Goal: Navigation & Orientation: Find specific page/section

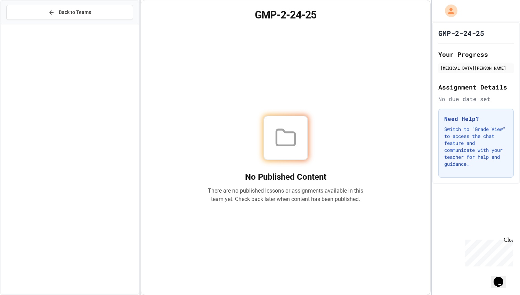
click at [432, 212] on div "Back to Teams GMP-2-24-25 No Published Content There are no published lessons o…" at bounding box center [260, 147] width 520 height 295
click at [70, 13] on span "Back to Teams" at bounding box center [75, 12] width 32 height 7
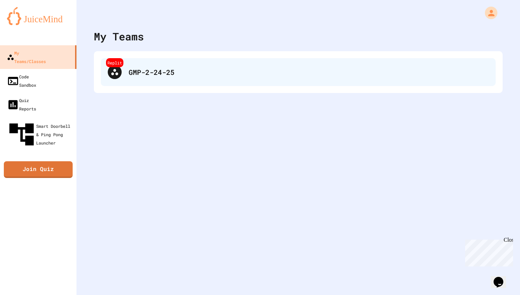
click at [141, 75] on div "GMP-2-24-25" at bounding box center [309, 72] width 360 height 10
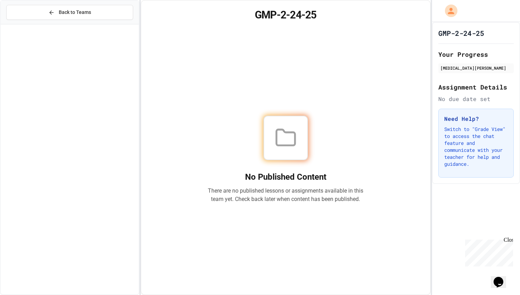
click at [32, 3] on div "Back to Teams" at bounding box center [70, 13] width 138 height 24
click at [32, 10] on button "Back to Teams" at bounding box center [69, 12] width 127 height 15
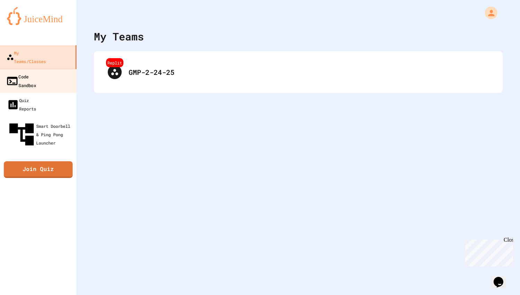
click at [26, 72] on div "Code Sandbox" at bounding box center [21, 80] width 30 height 17
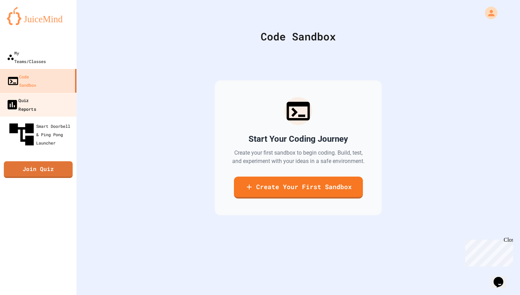
click at [27, 96] on div "Quiz Reports" at bounding box center [21, 104] width 30 height 17
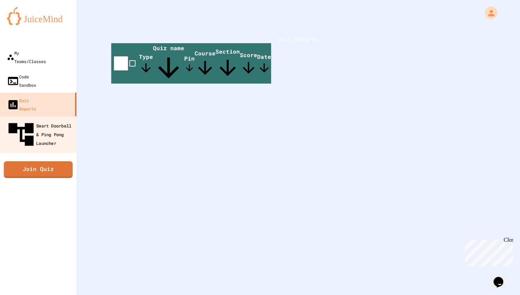
click at [32, 119] on div "Smart Doorbell & Ping Pong Launcher" at bounding box center [40, 134] width 69 height 30
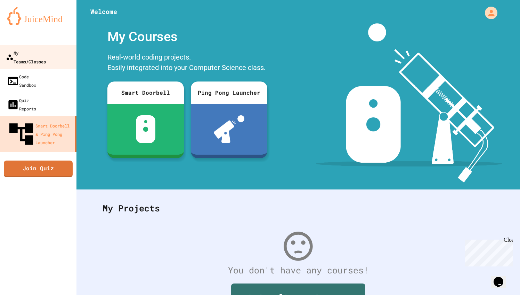
click at [33, 54] on div "My Teams/Classes" at bounding box center [26, 56] width 40 height 17
